Goal: Check status: Check status

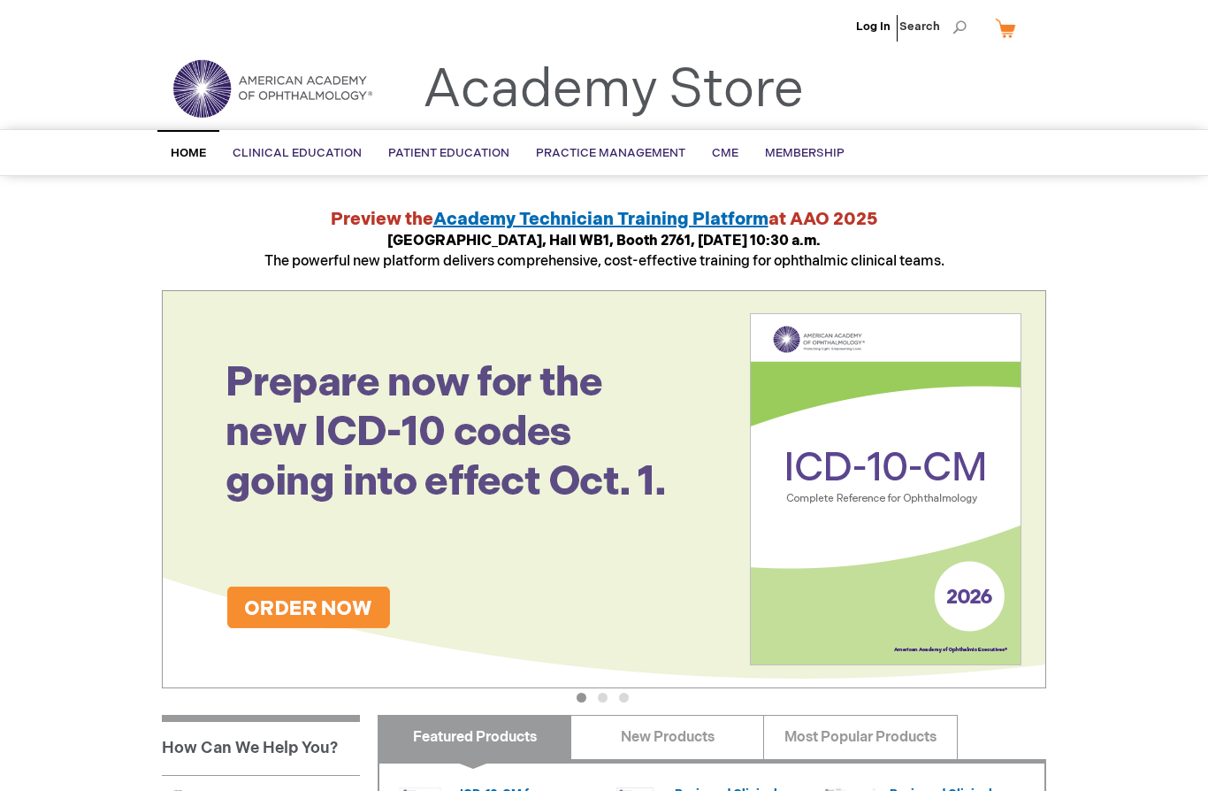
click at [811, 145] on link "Membership" at bounding box center [805, 153] width 106 height 43
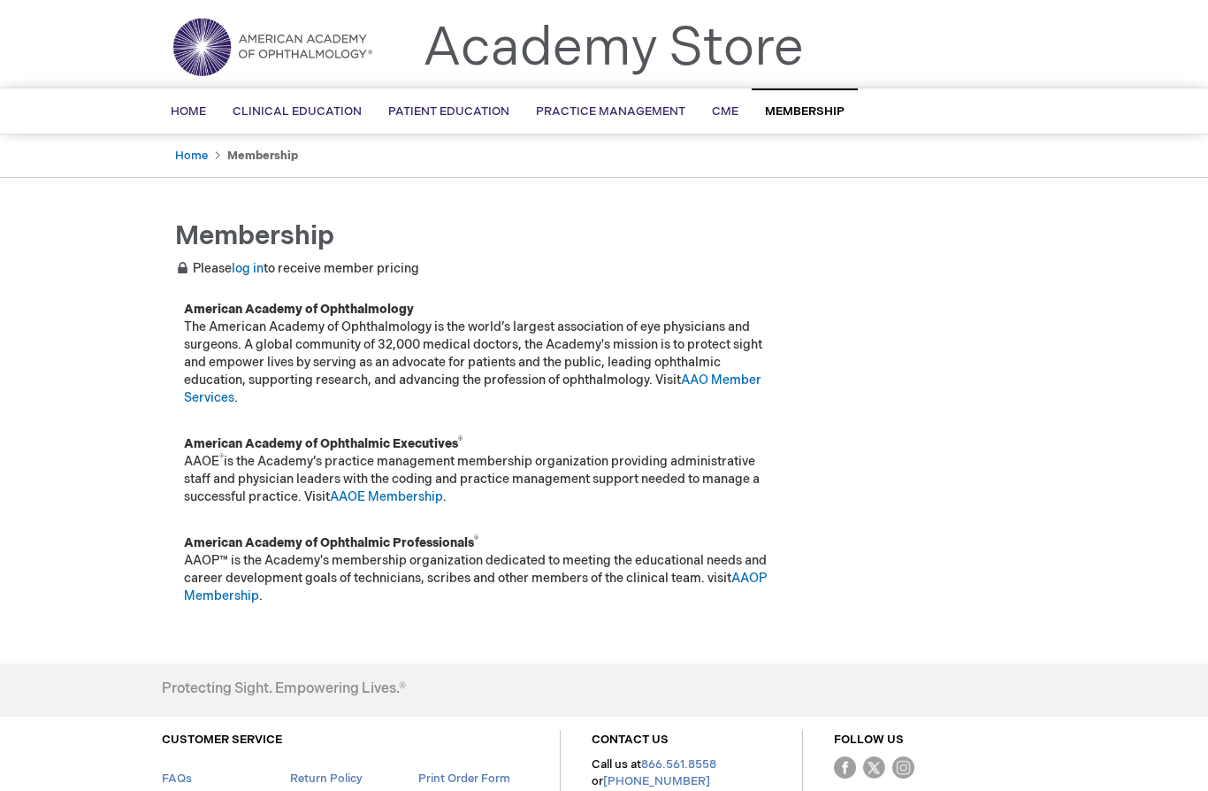
scroll to position [49, 0]
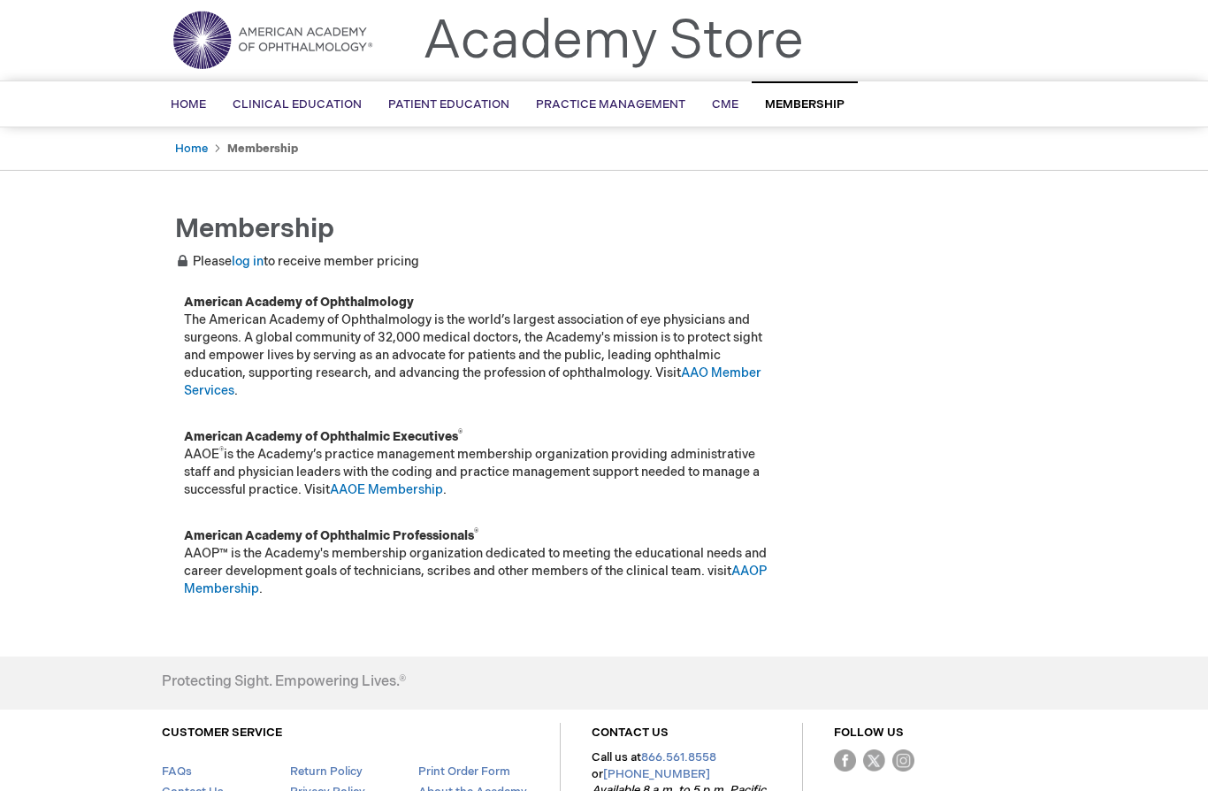
click at [264, 261] on link "log in" at bounding box center [248, 261] width 32 height 15
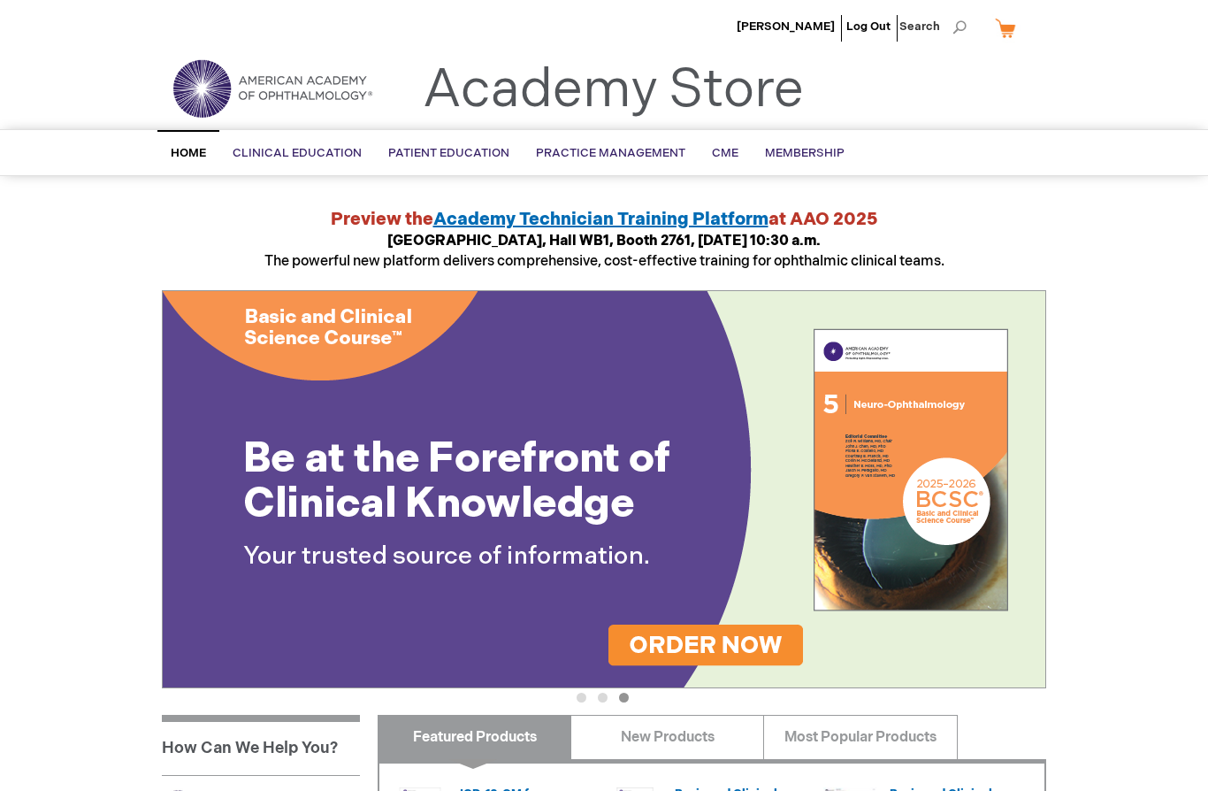
click at [800, 155] on span "Membership" at bounding box center [805, 153] width 80 height 14
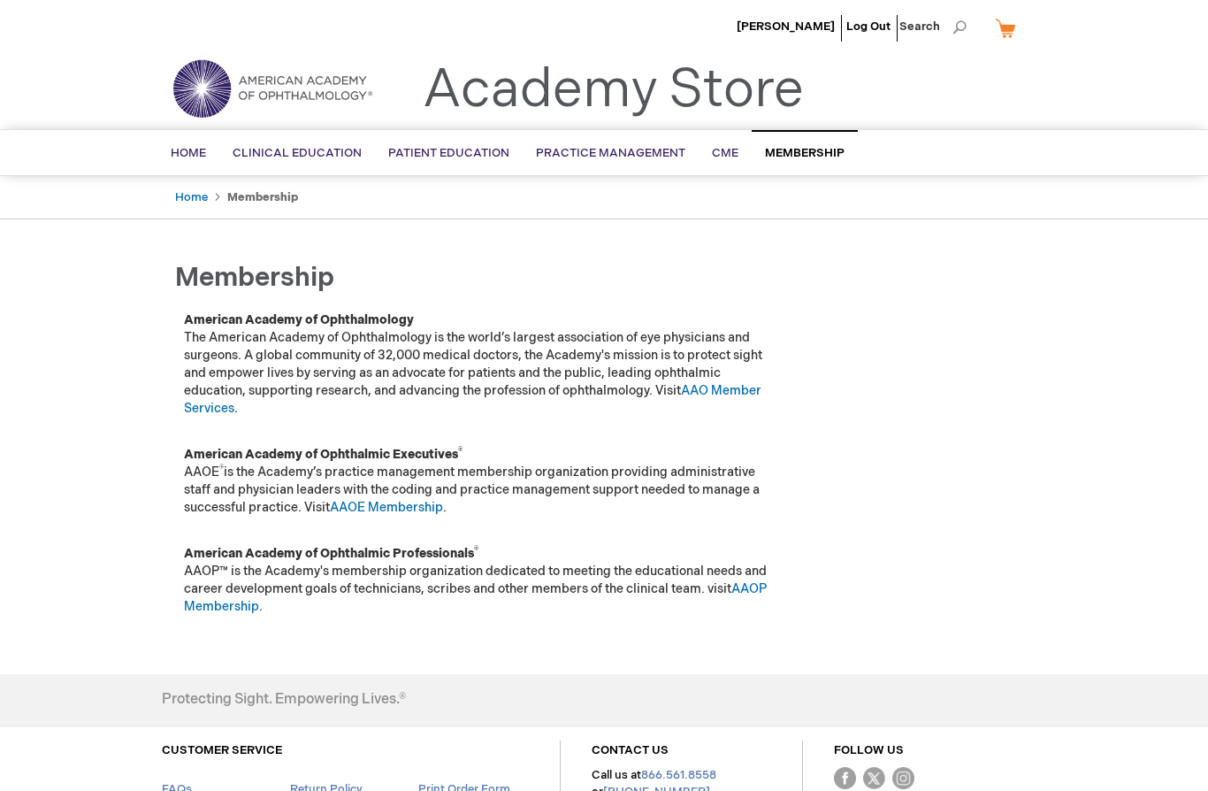
click at [956, 32] on span "Search" at bounding box center [932, 26] width 67 height 35
type input "Congress"
click at [960, 27] on button "Search" at bounding box center [959, 27] width 14 height 28
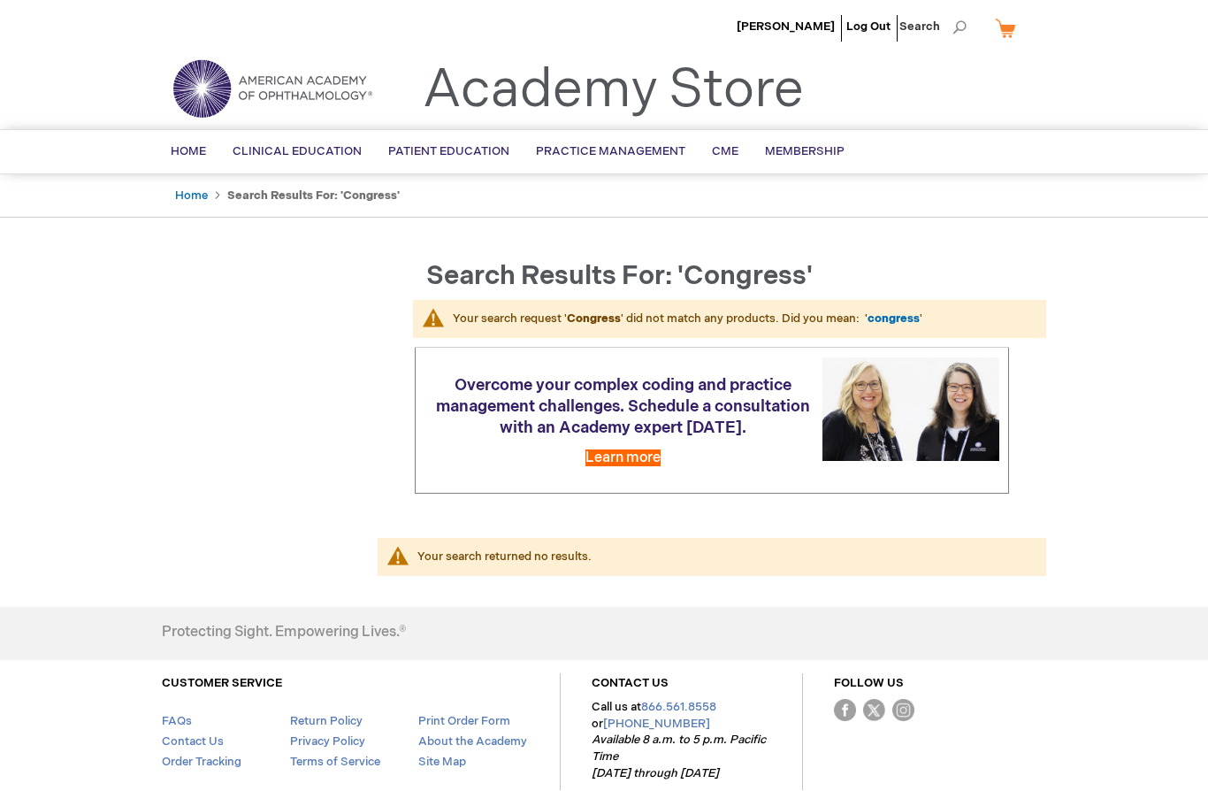
click at [179, 157] on span "Home" at bounding box center [188, 151] width 35 height 14
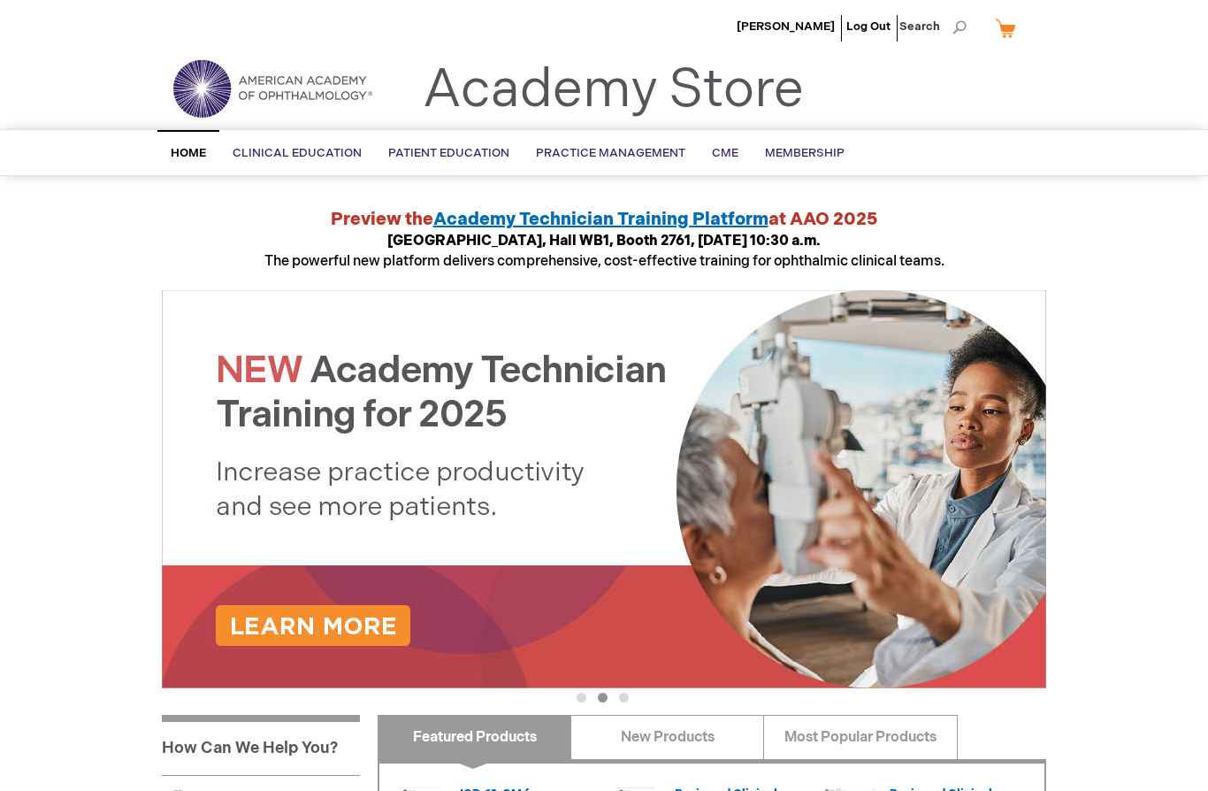
click at [718, 149] on span "CME" at bounding box center [725, 153] width 27 height 14
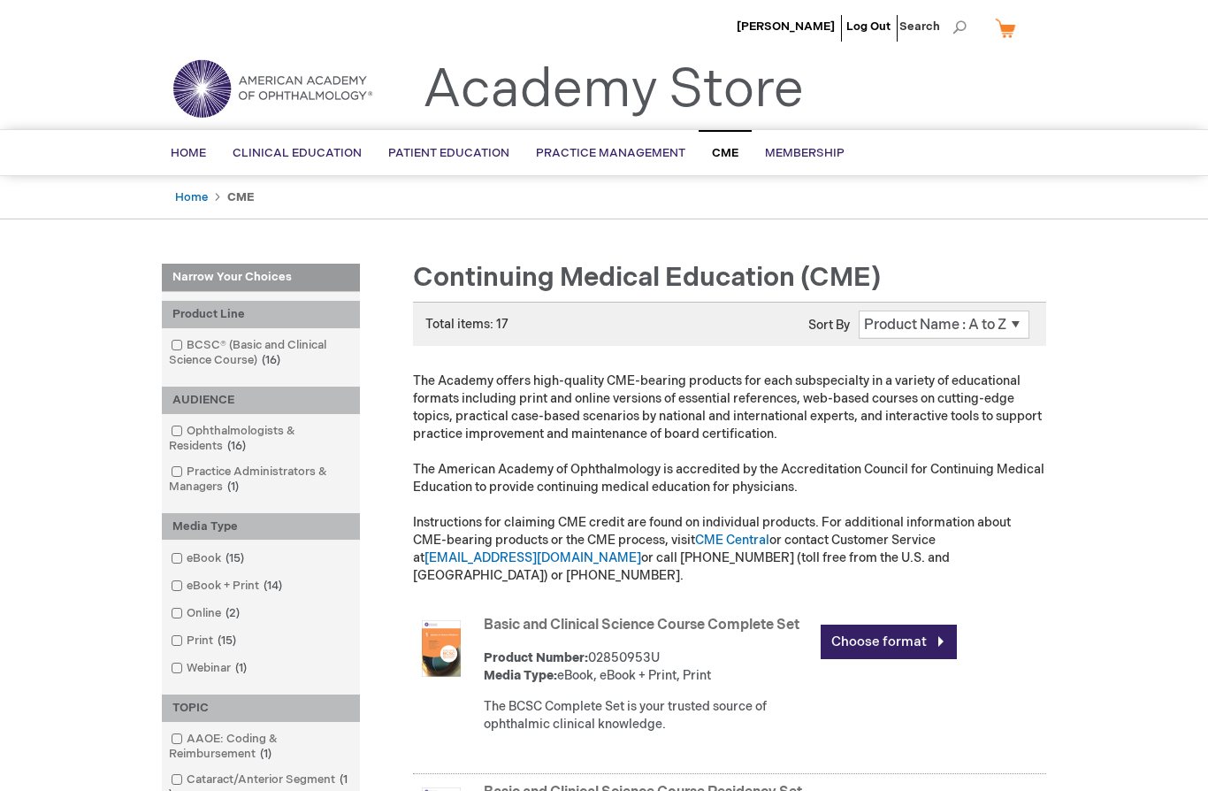
click at [802, 27] on span "[PERSON_NAME]" at bounding box center [786, 26] width 98 height 14
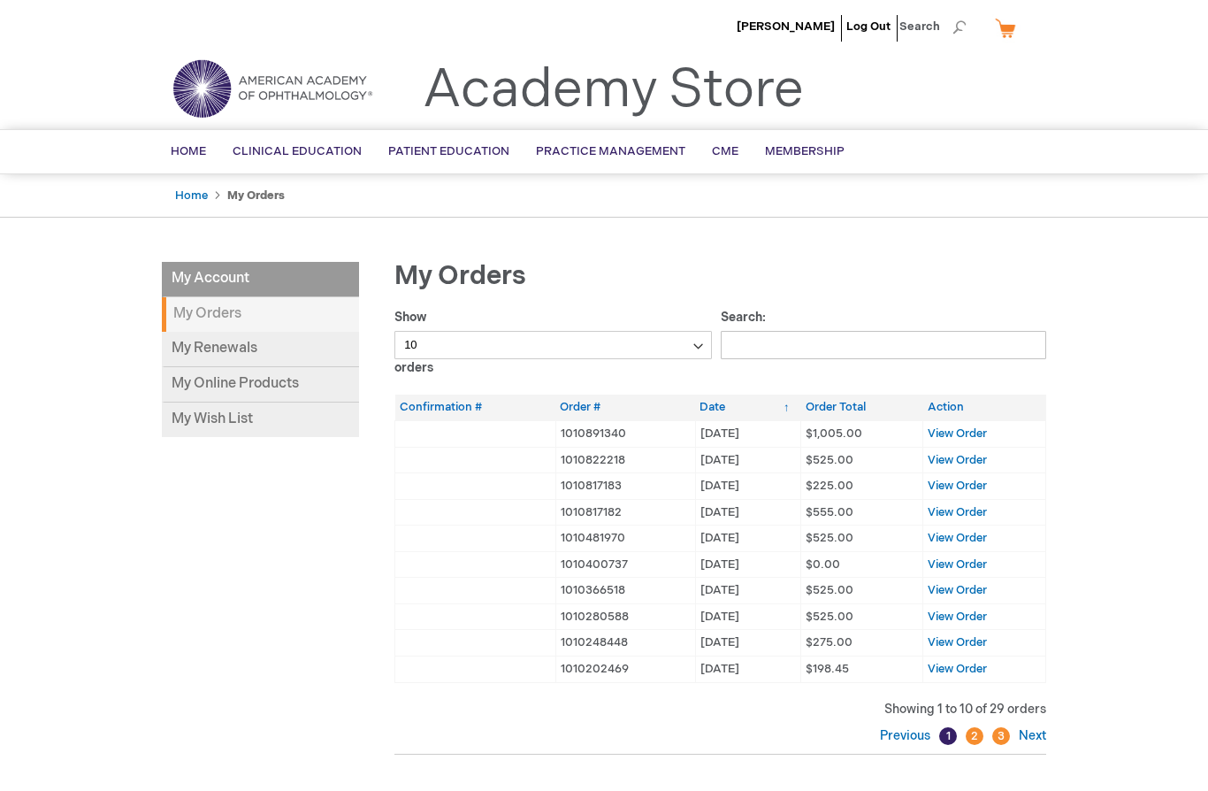
click at [968, 426] on span "View Order" at bounding box center [957, 433] width 59 height 14
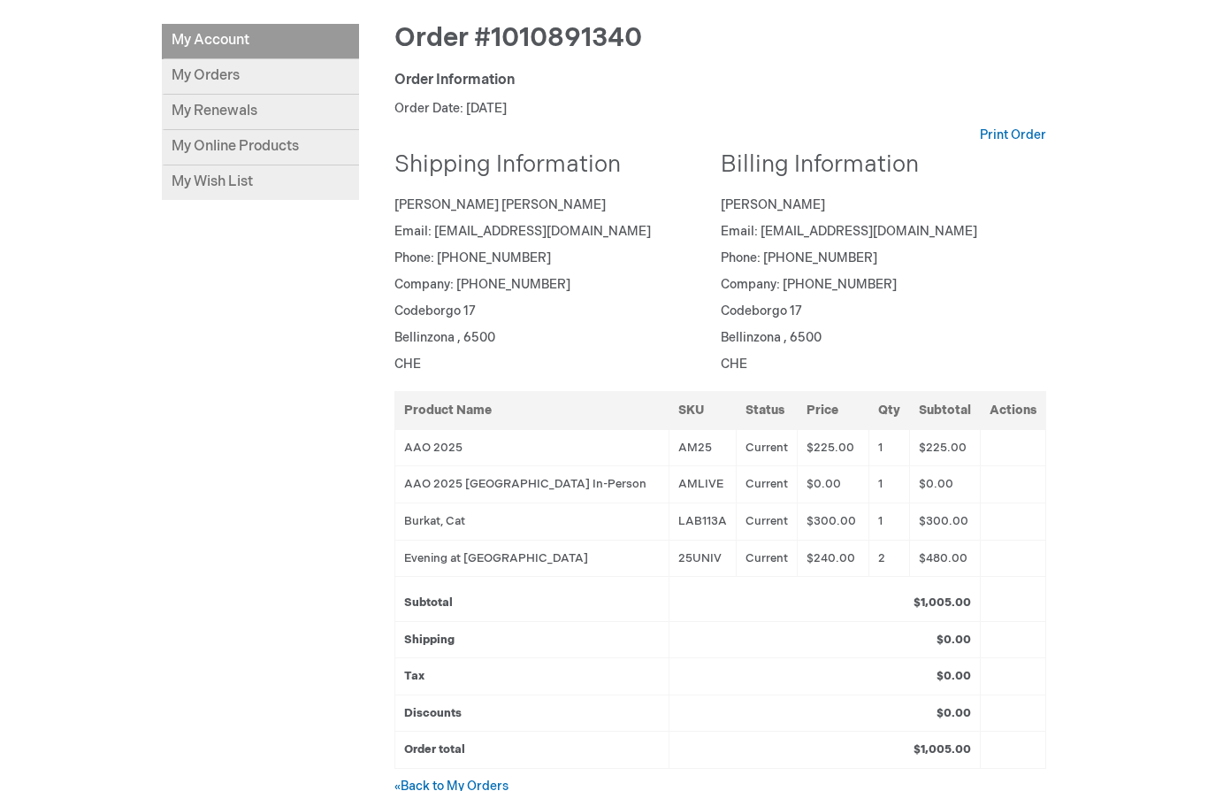
scroll to position [237, 0]
click at [210, 78] on link "My Orders" at bounding box center [260, 77] width 197 height 35
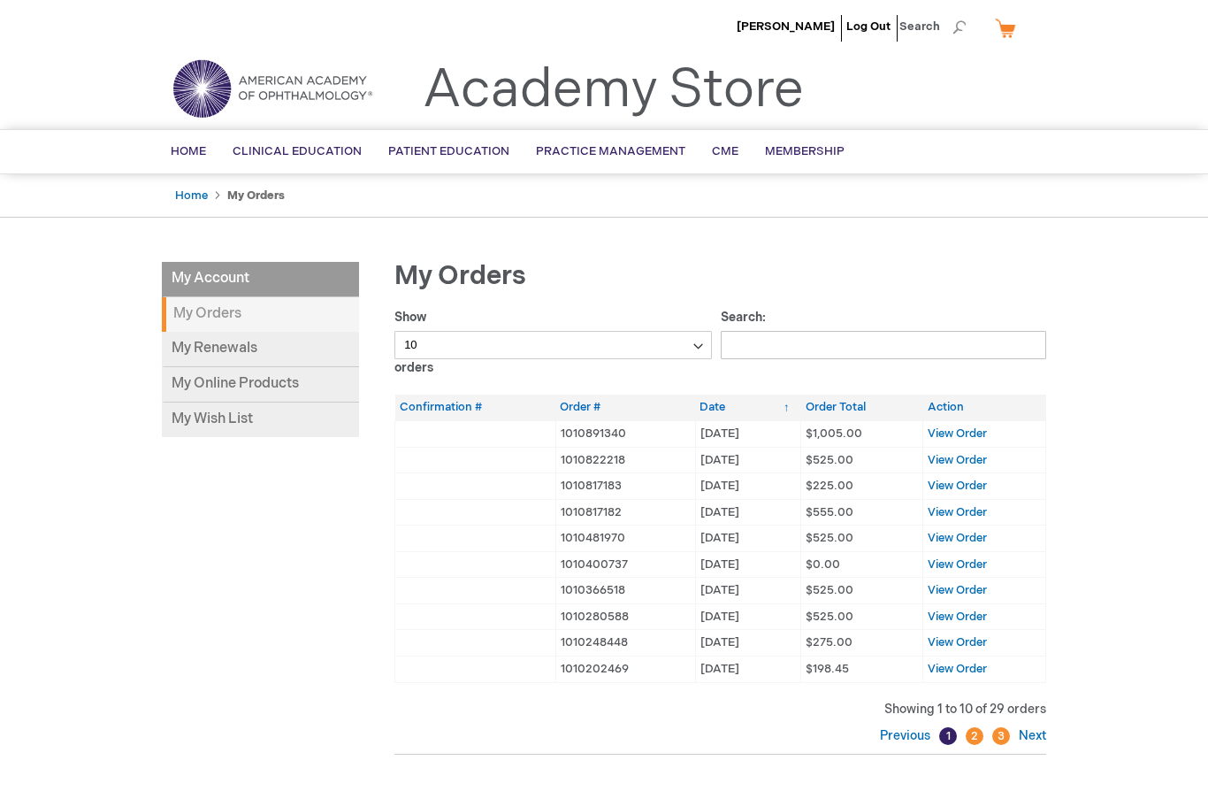
click at [976, 507] on span "View Order" at bounding box center [957, 512] width 59 height 14
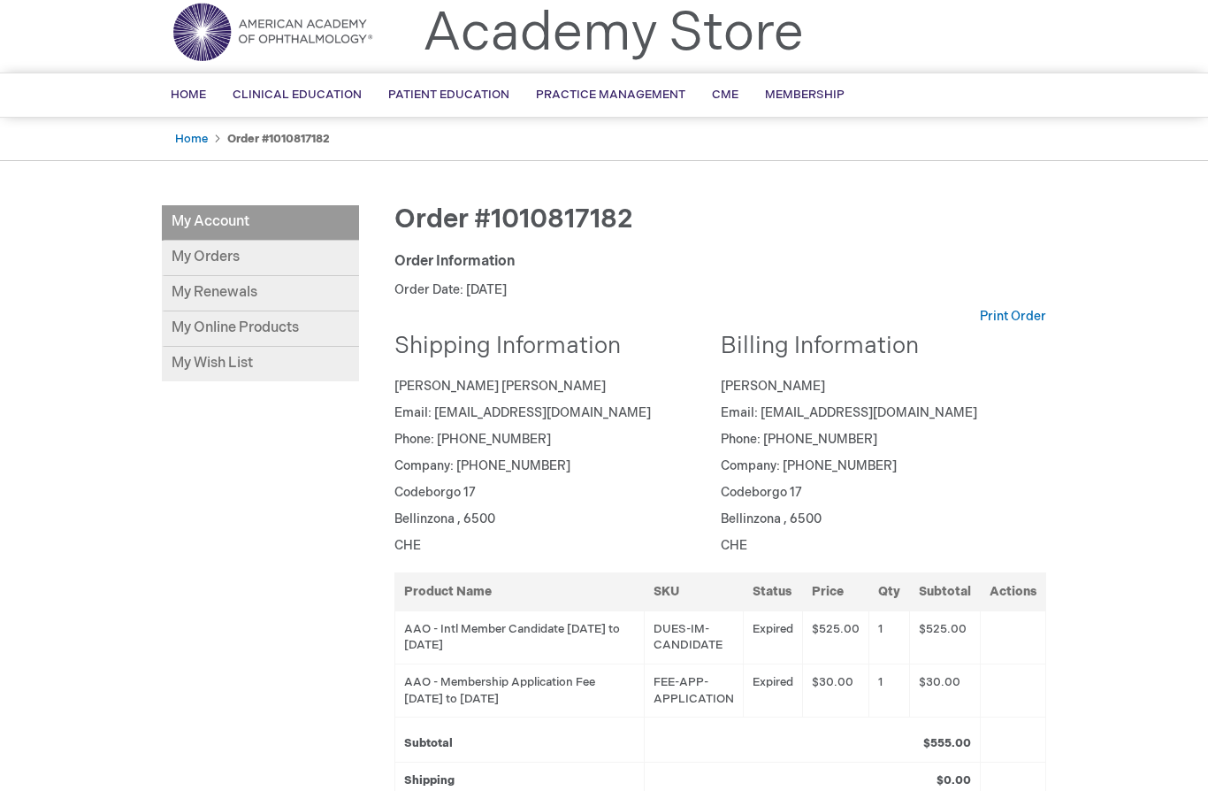
scroll to position [57, 0]
click at [193, 137] on link "Home" at bounding box center [191, 138] width 33 height 14
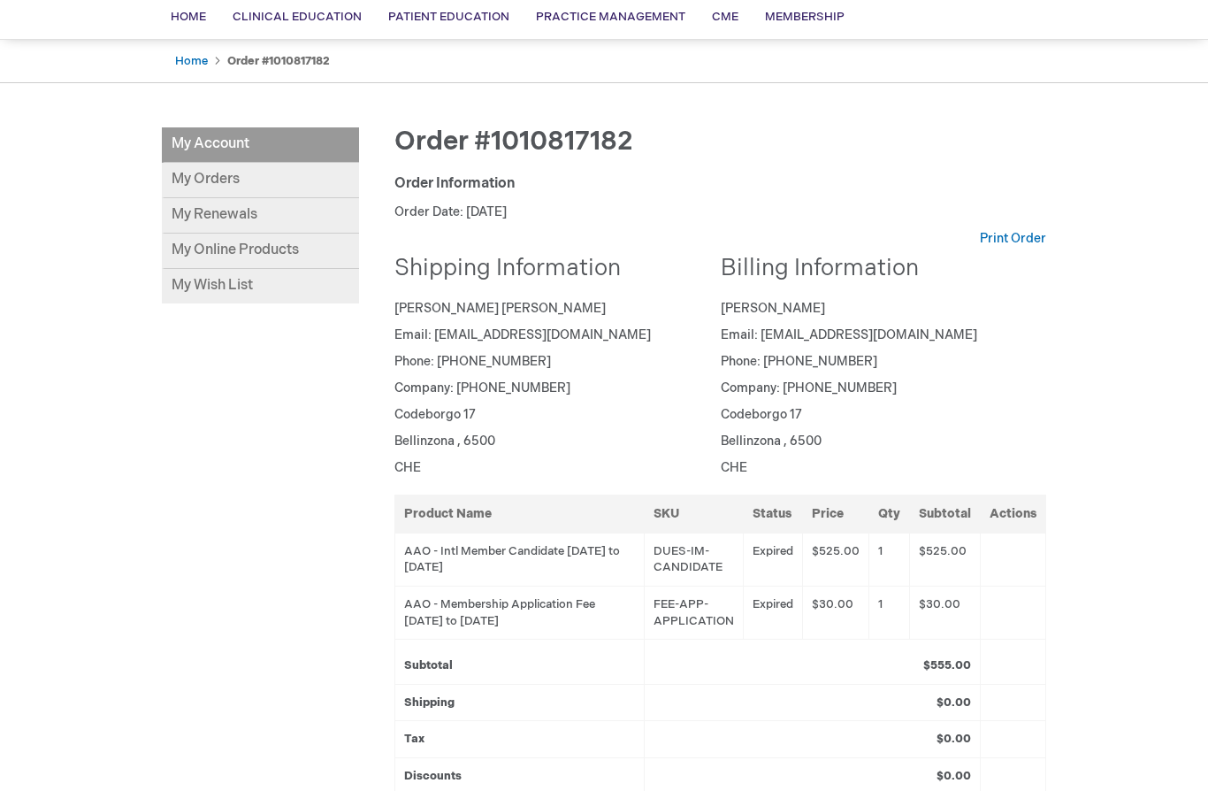
click at [215, 182] on link "My Orders" at bounding box center [260, 180] width 197 height 35
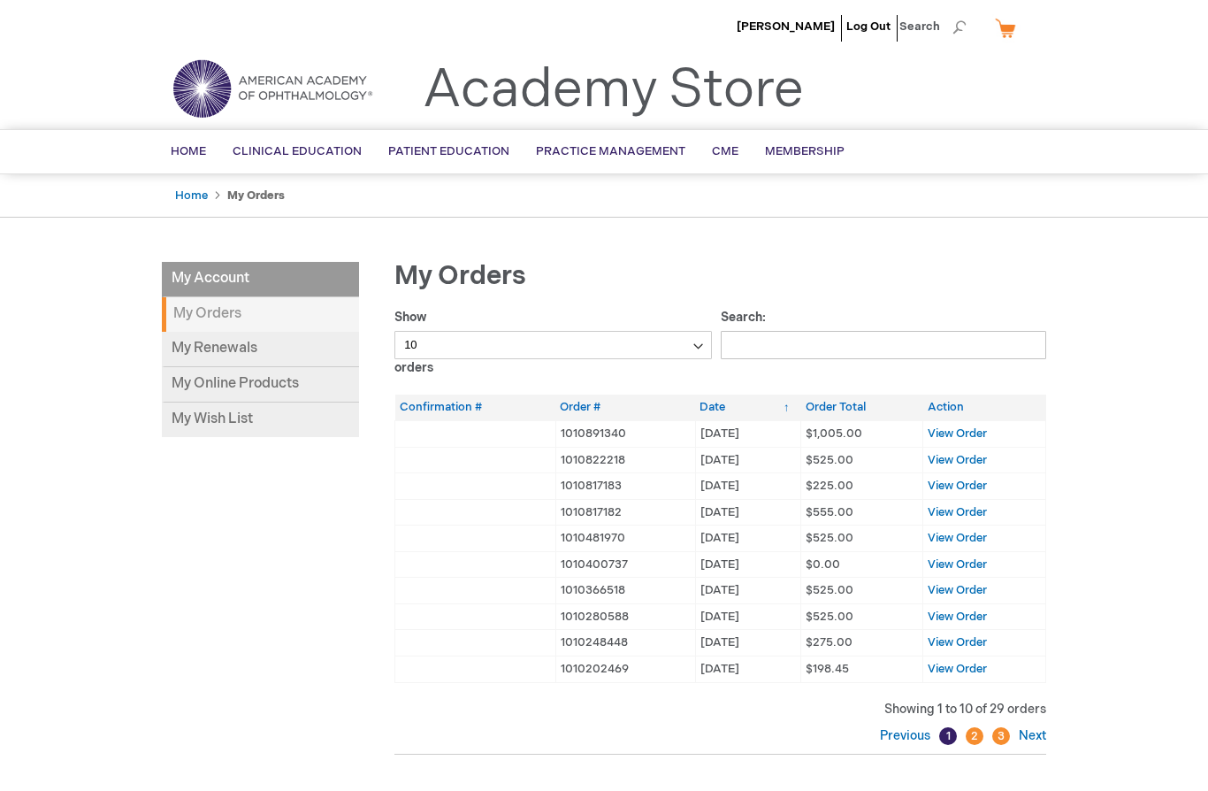
click at [975, 455] on span "View Order" at bounding box center [957, 460] width 59 height 14
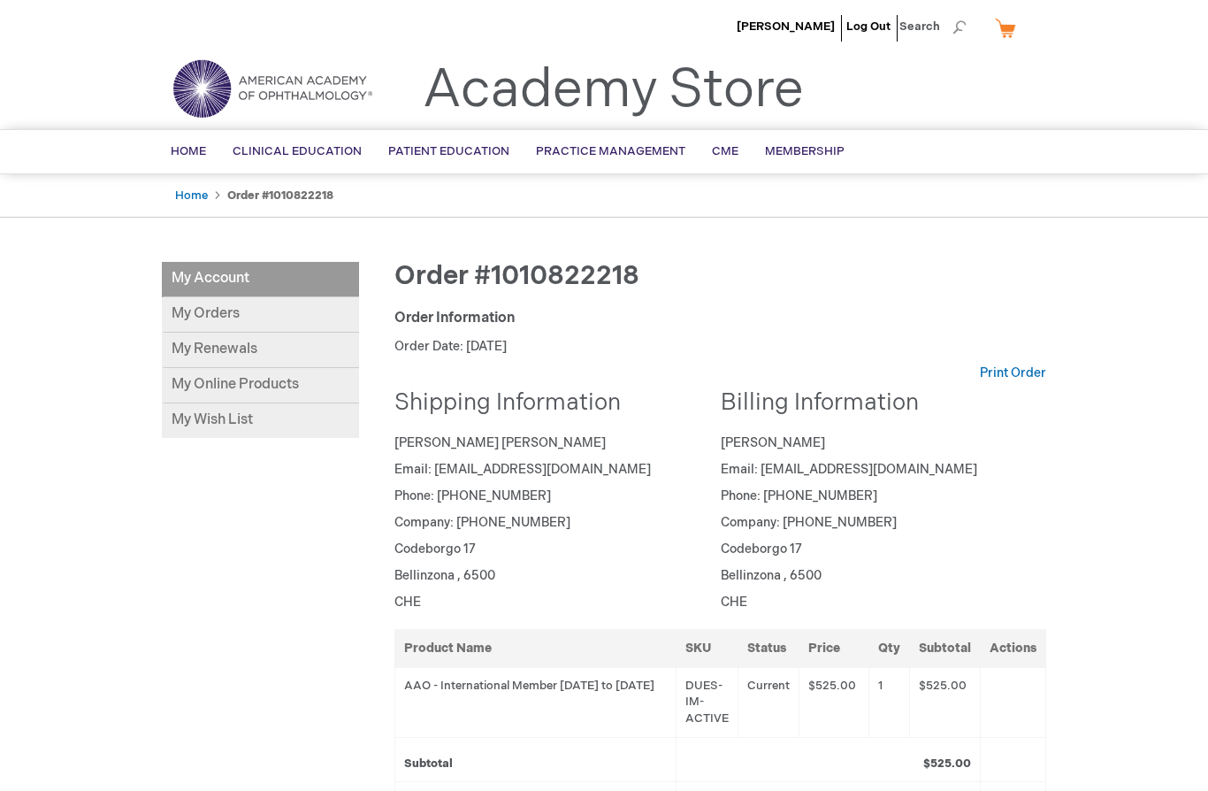
click at [204, 348] on link "My Renewals" at bounding box center [260, 350] width 197 height 35
